Goal: Find specific page/section: Find specific page/section

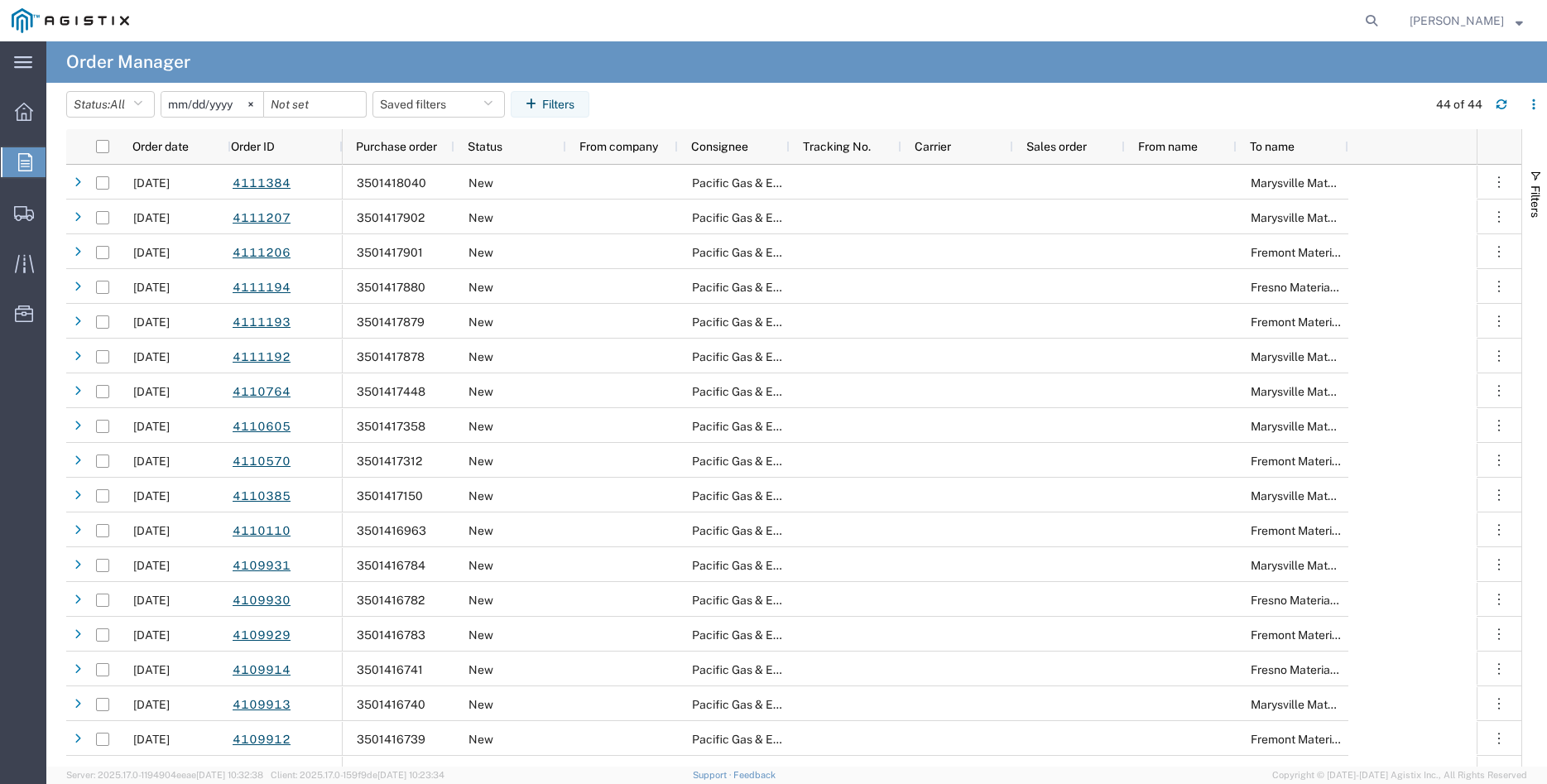
click at [21, 155] on icon at bounding box center [25, 162] width 14 height 19
click at [16, 166] on div at bounding box center [24, 162] width 47 height 30
click at [21, 162] on icon at bounding box center [25, 162] width 14 height 19
click at [28, 151] on div at bounding box center [24, 162] width 47 height 30
click at [19, 164] on icon at bounding box center [25, 162] width 14 height 19
